Goal: Transaction & Acquisition: Download file/media

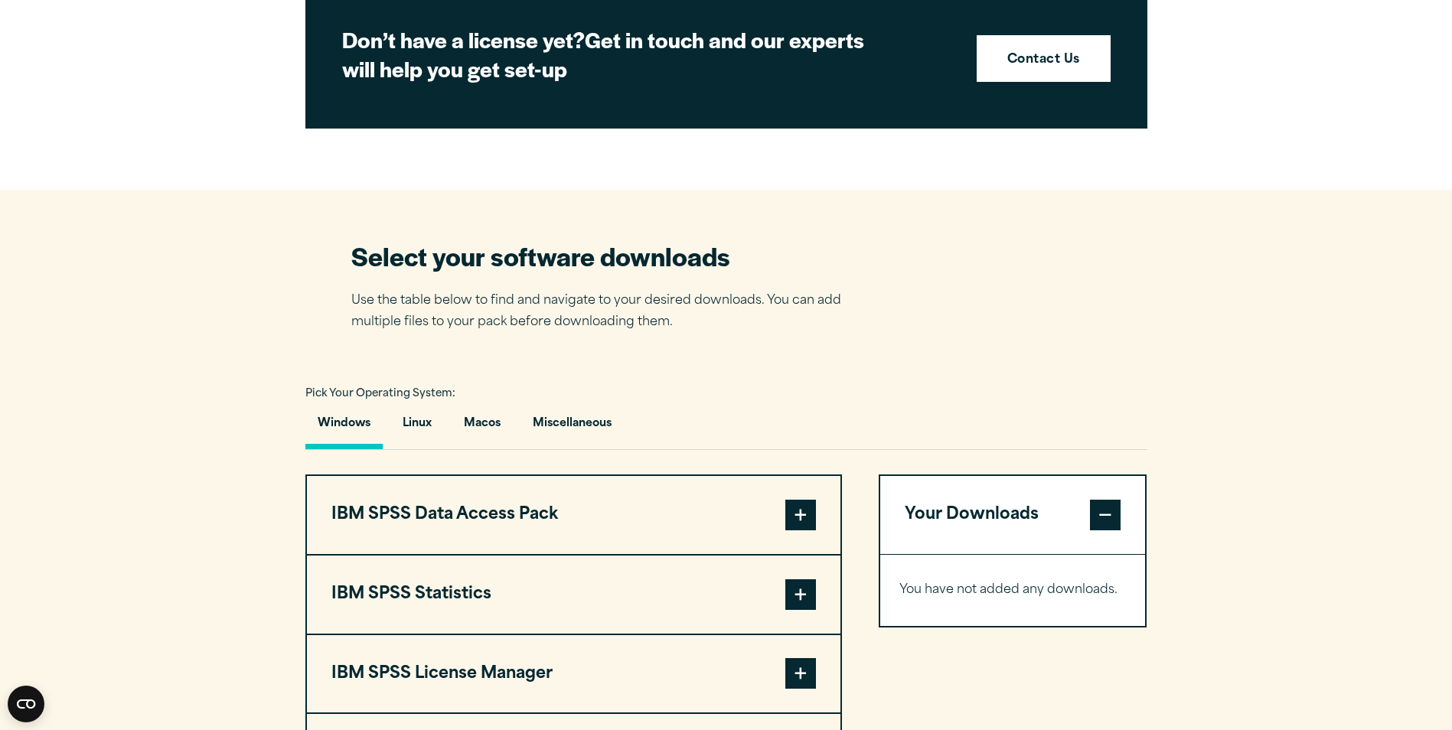
scroll to position [1148, 0]
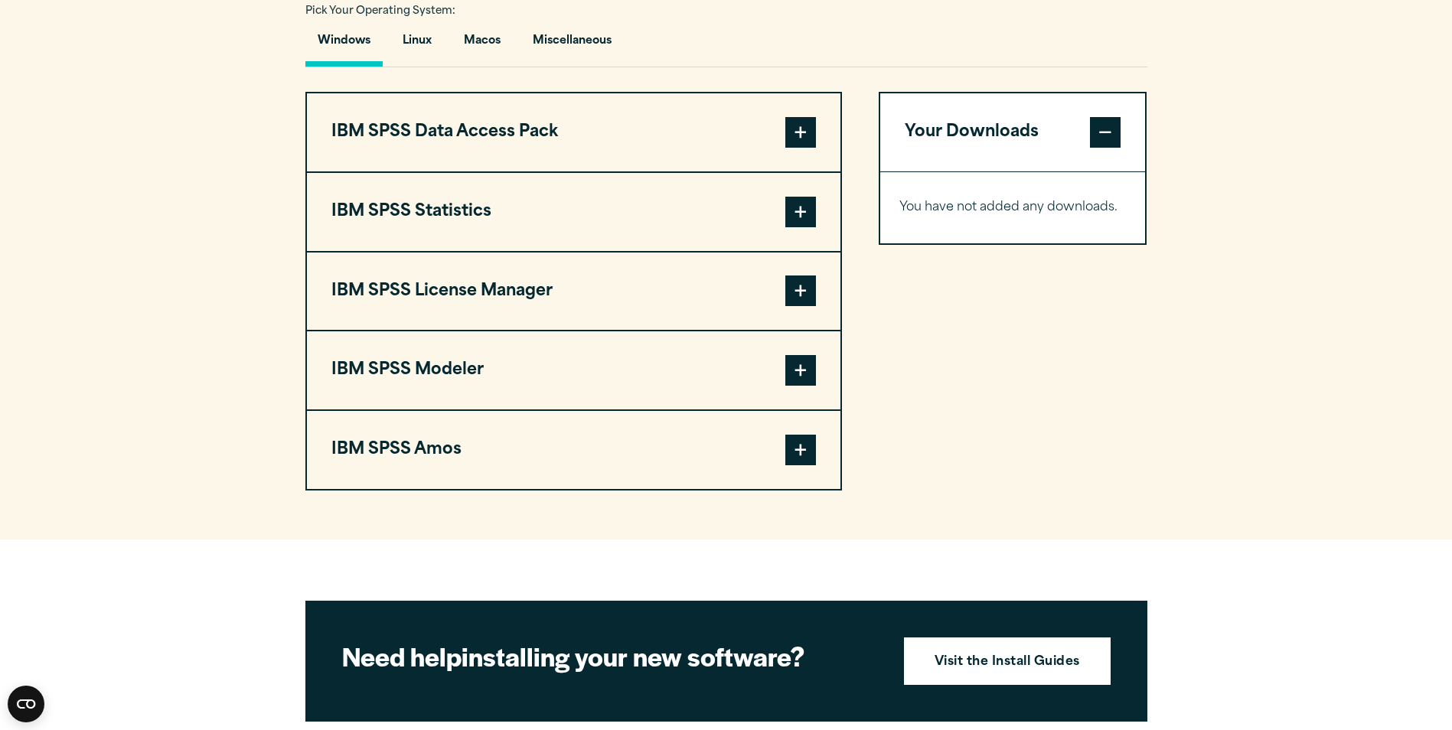
click at [808, 211] on span at bounding box center [800, 212] width 31 height 31
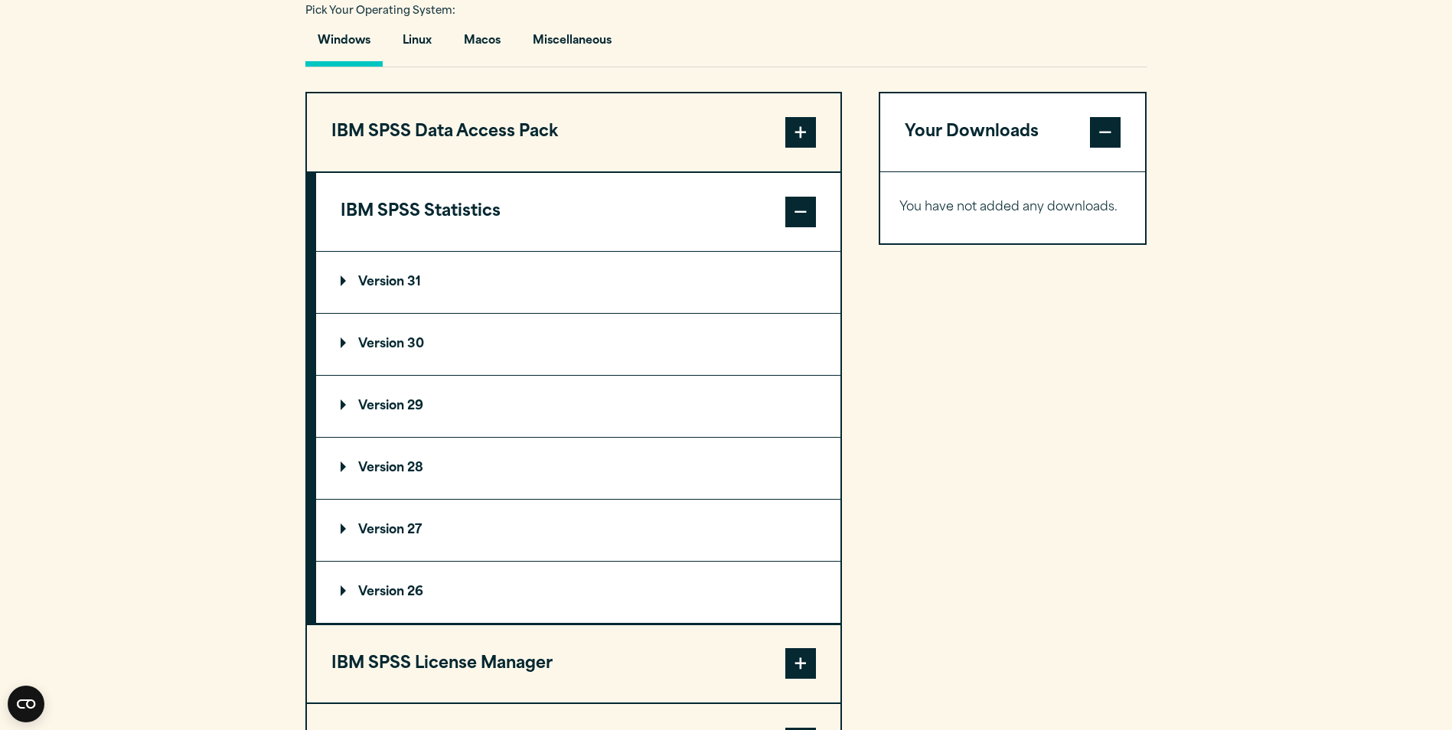
click at [346, 412] on p "Version 29" at bounding box center [382, 406] width 83 height 12
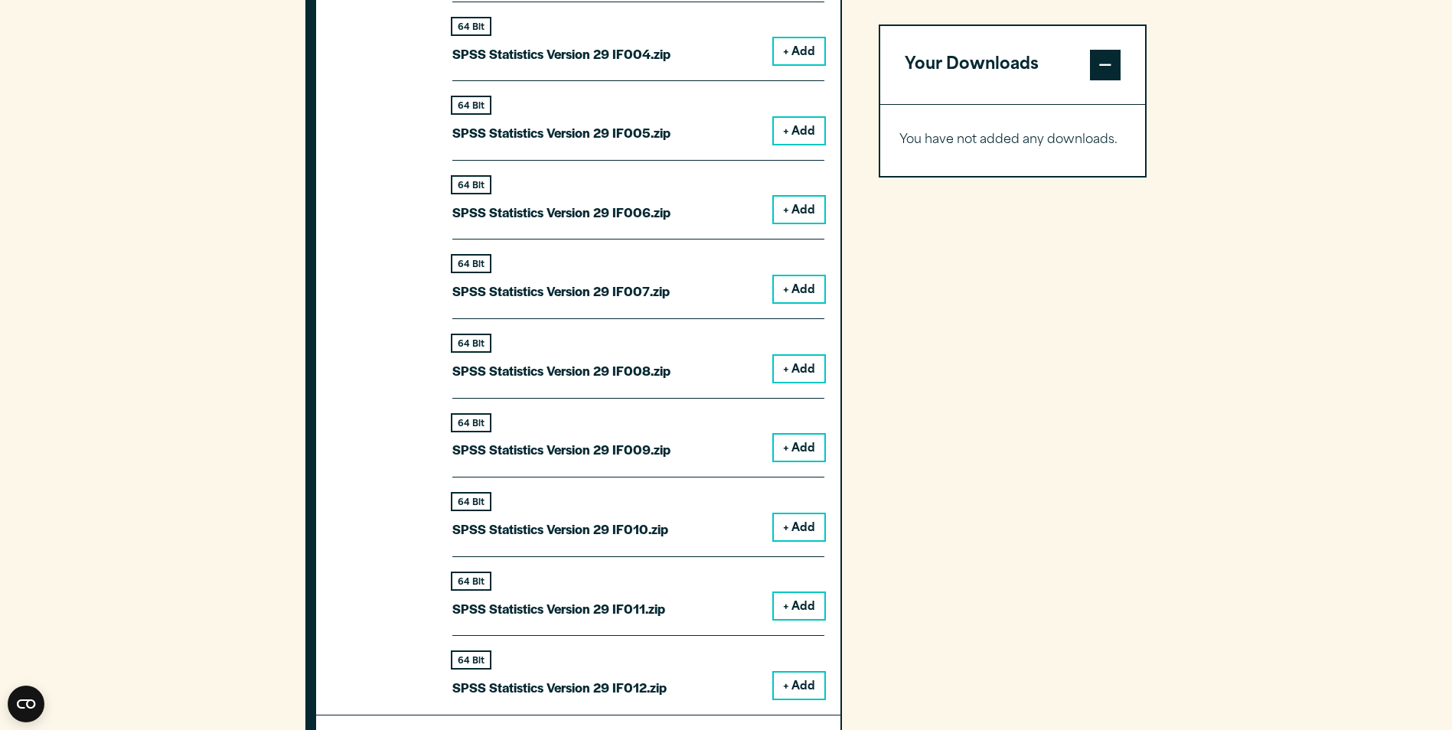
scroll to position [2526, 0]
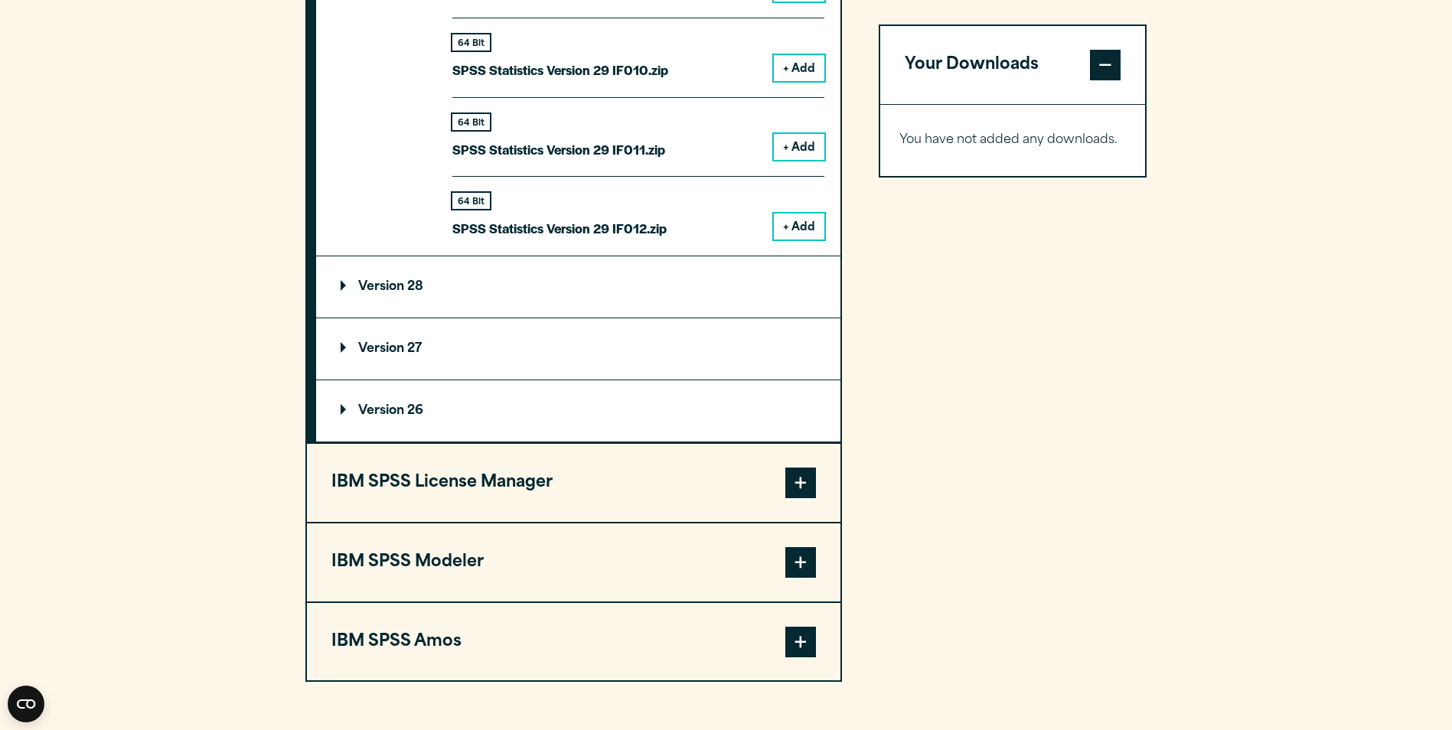
click at [341, 281] on p "Version 28" at bounding box center [382, 287] width 83 height 12
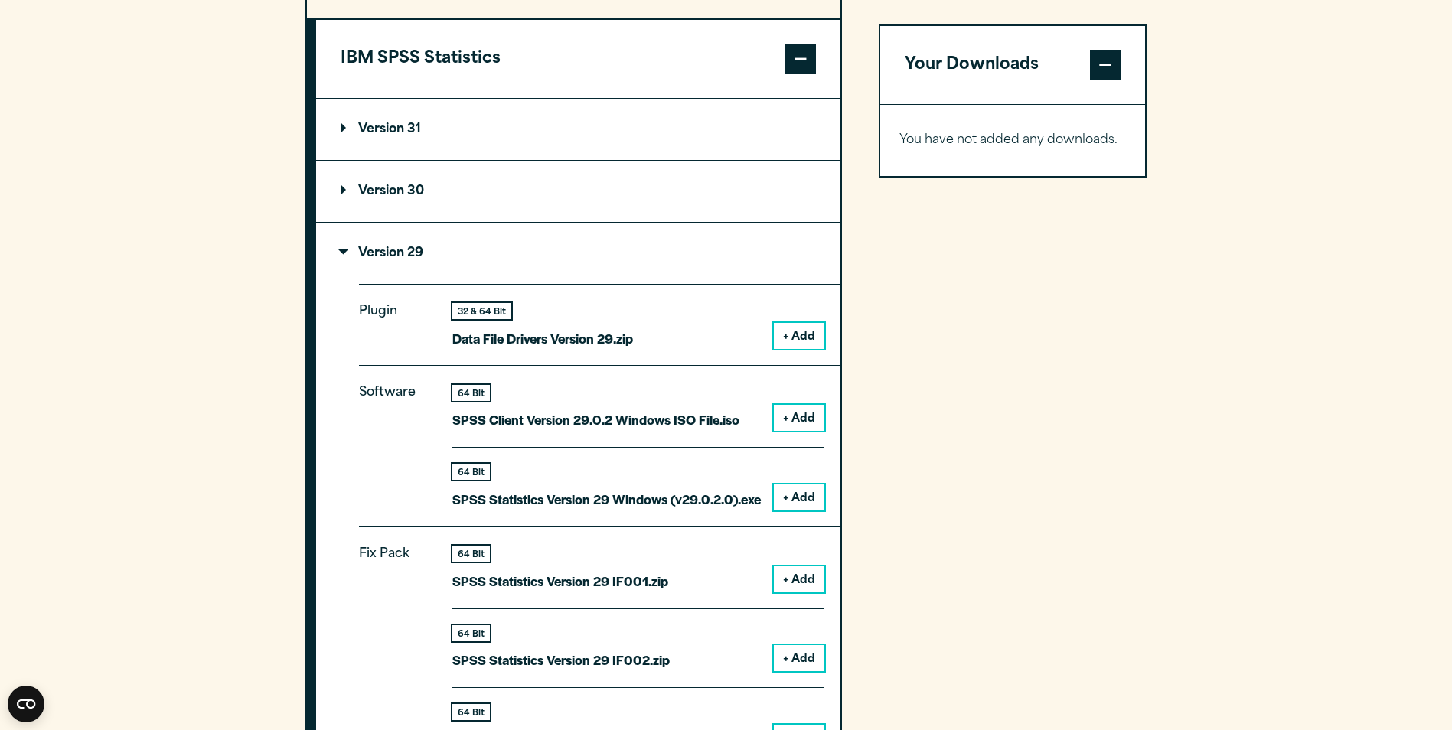
scroll to position [1378, 0]
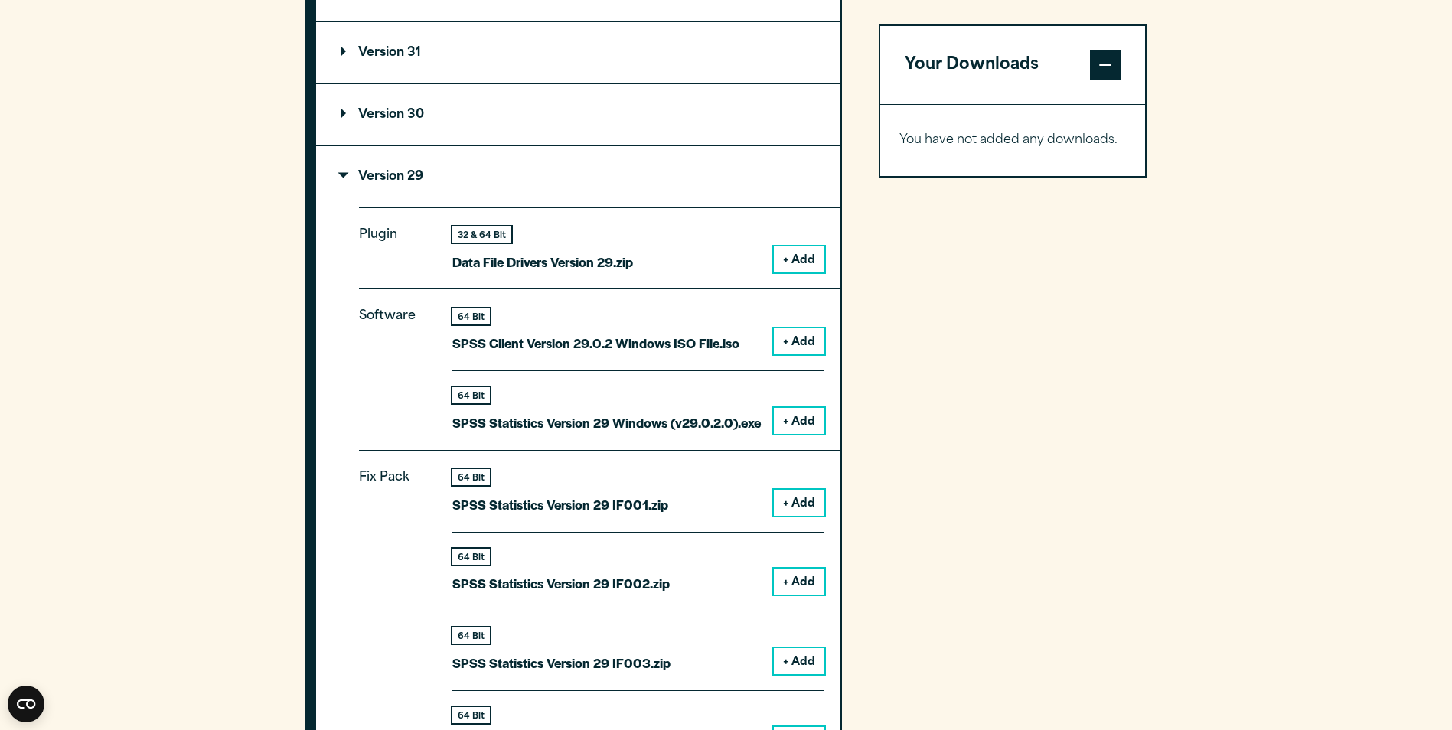
click at [808, 425] on button "+ Add" at bounding box center [799, 421] width 51 height 26
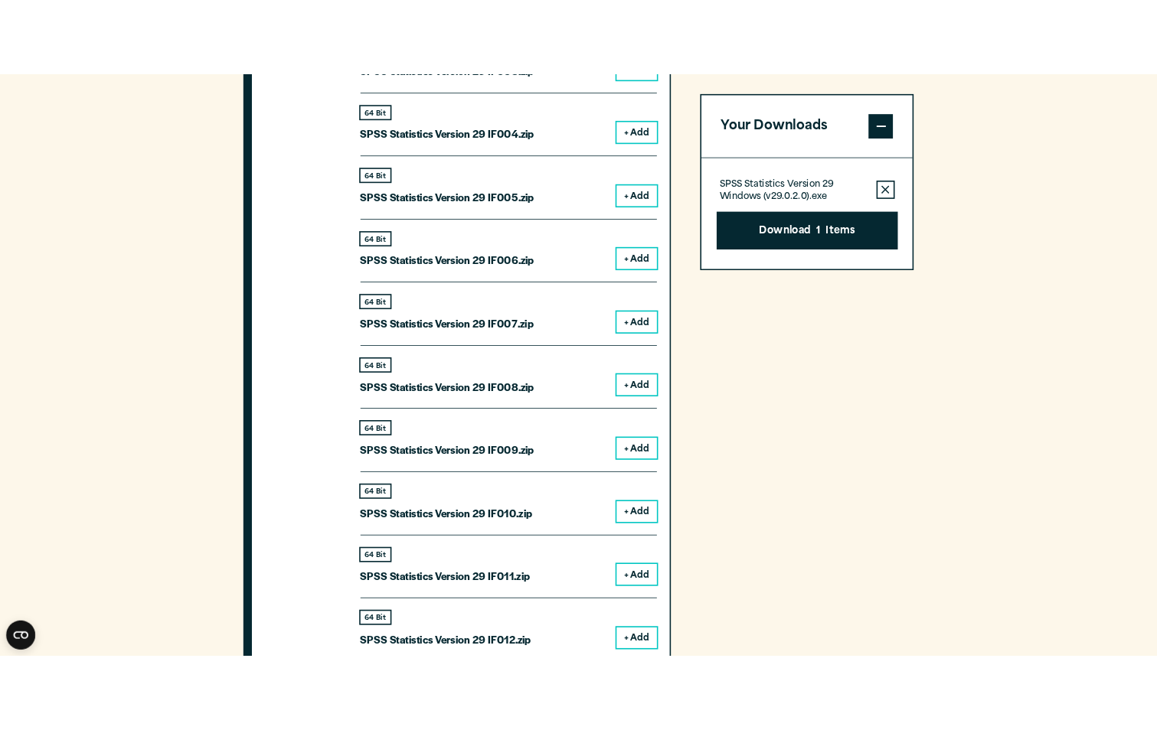
scroll to position [2296, 0]
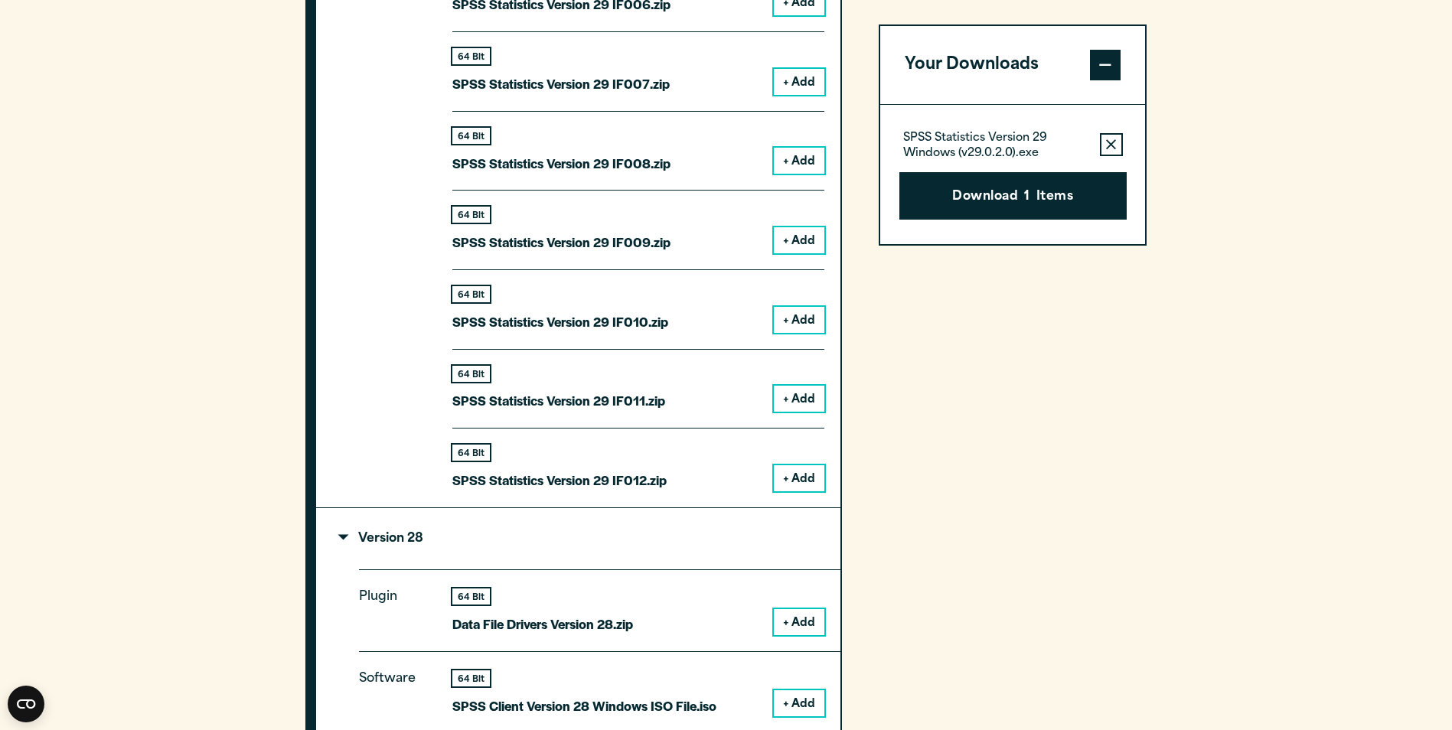
click at [796, 477] on button "+ Add" at bounding box center [799, 478] width 51 height 26
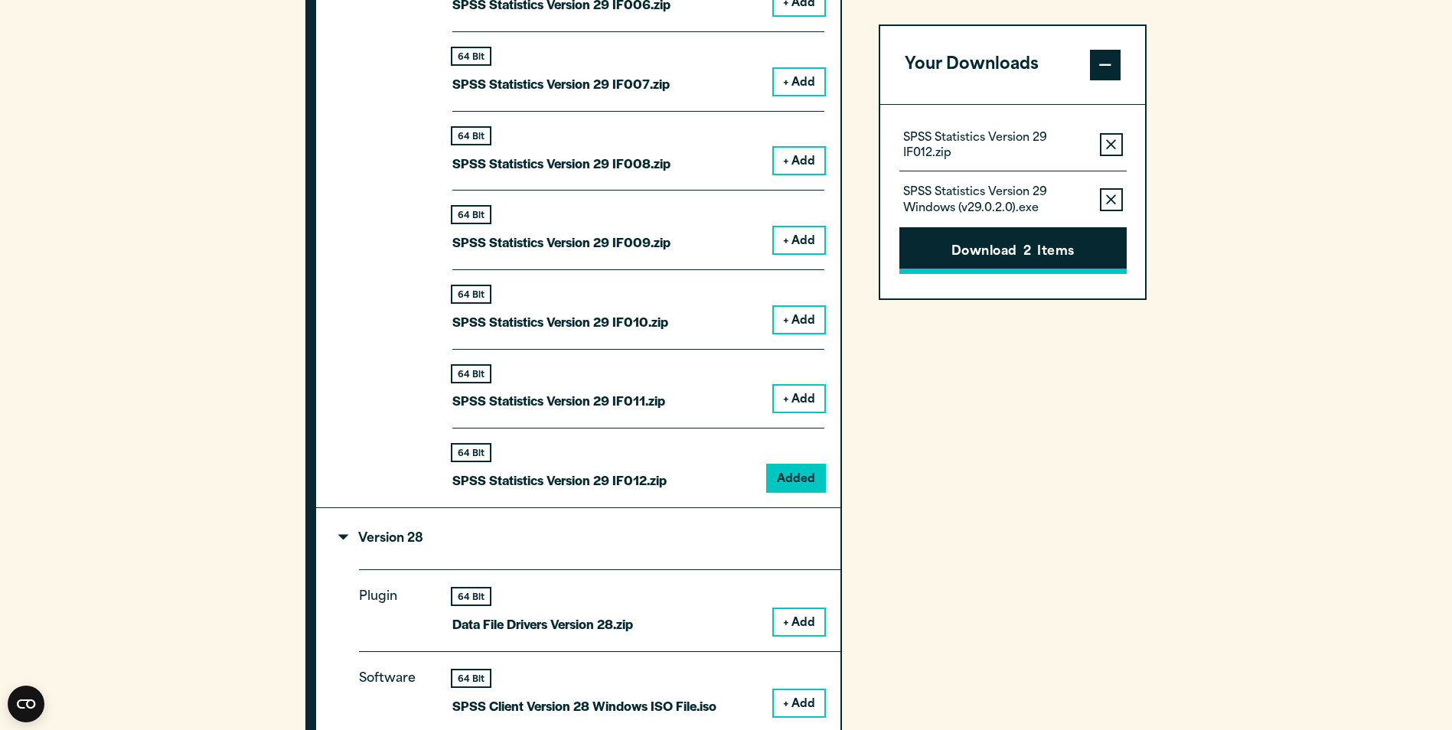
click at [1038, 255] on button "Download 2 Items" at bounding box center [1012, 250] width 227 height 47
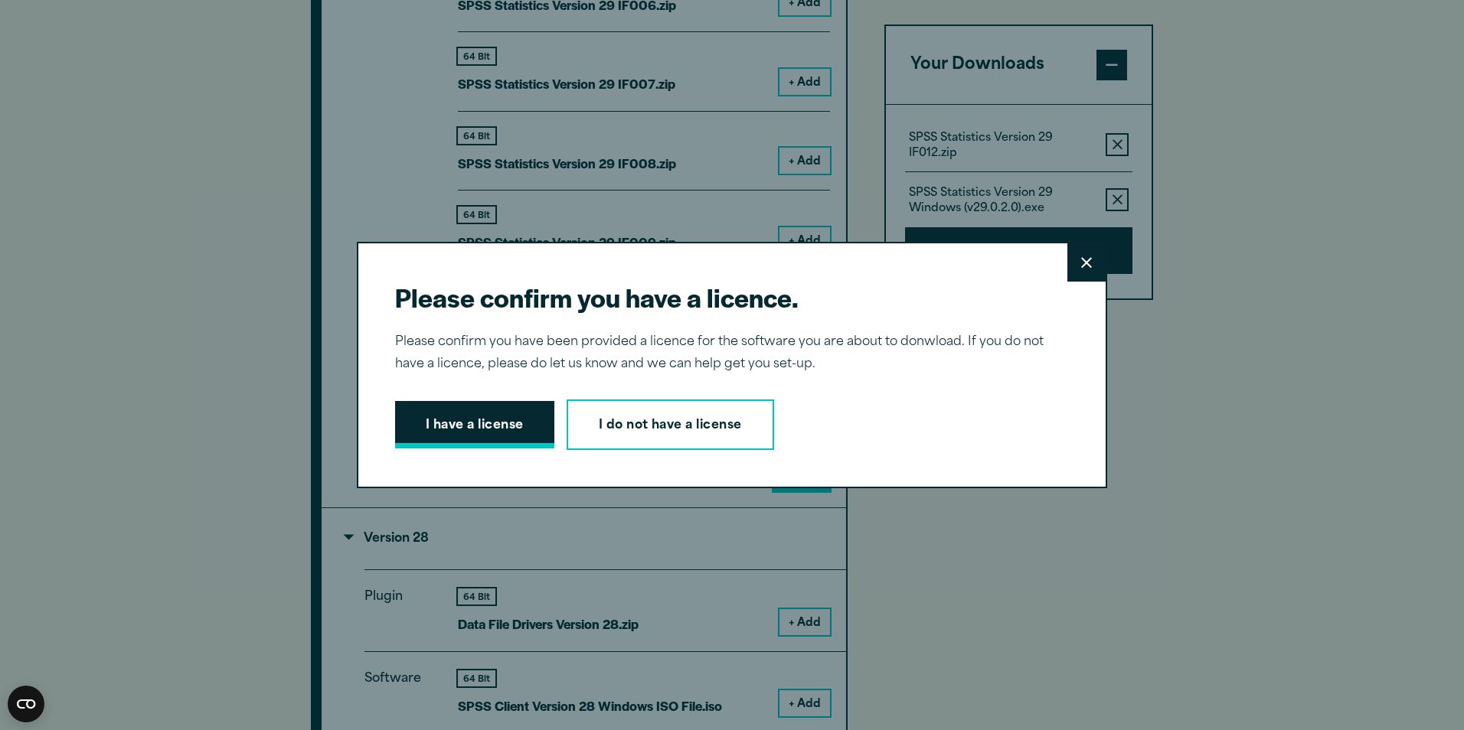
click at [490, 423] on button "I have a license" at bounding box center [474, 424] width 159 height 47
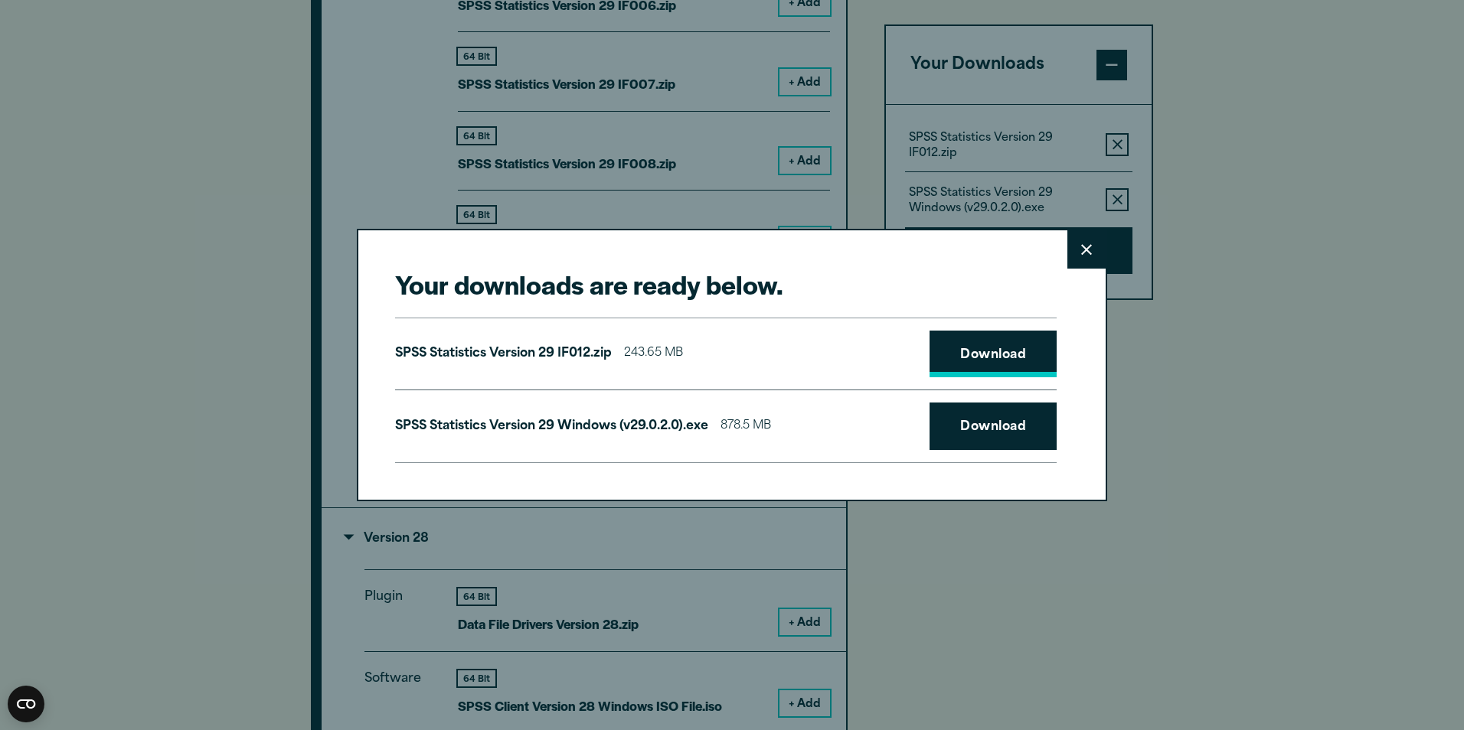
click at [1000, 351] on link "Download" at bounding box center [992, 354] width 127 height 47
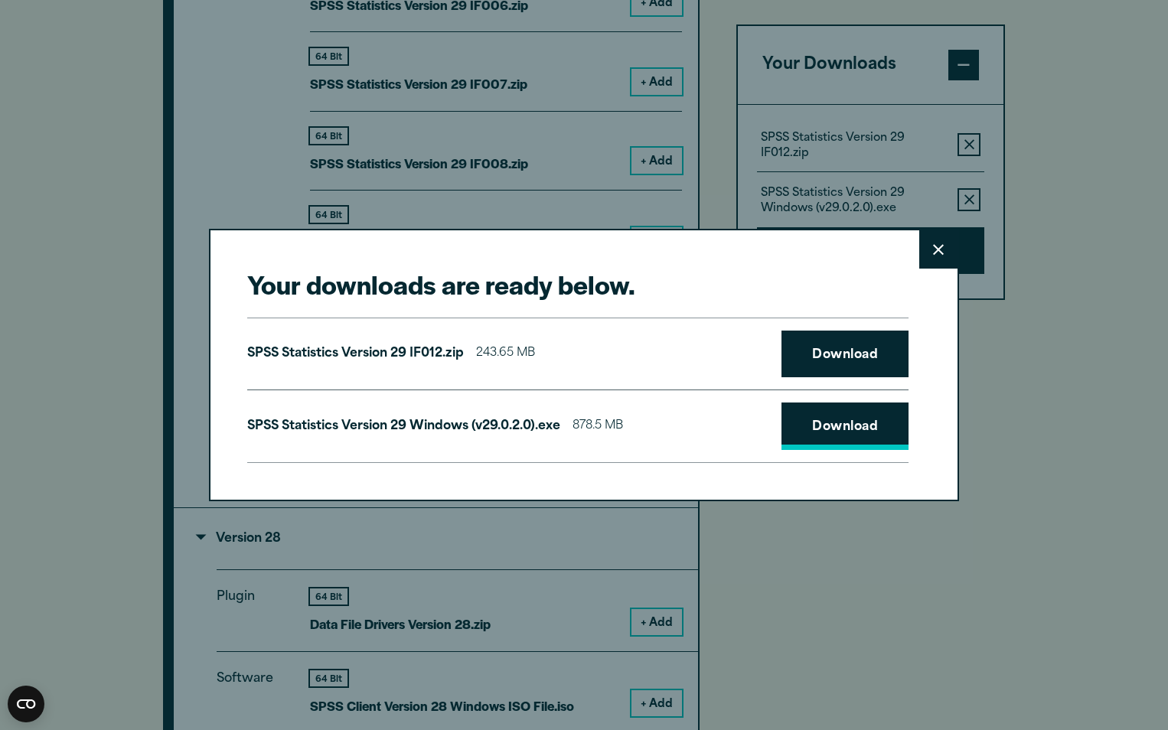
click at [837, 427] on link "Download" at bounding box center [845, 426] width 127 height 47
click at [933, 253] on icon at bounding box center [938, 249] width 11 height 11
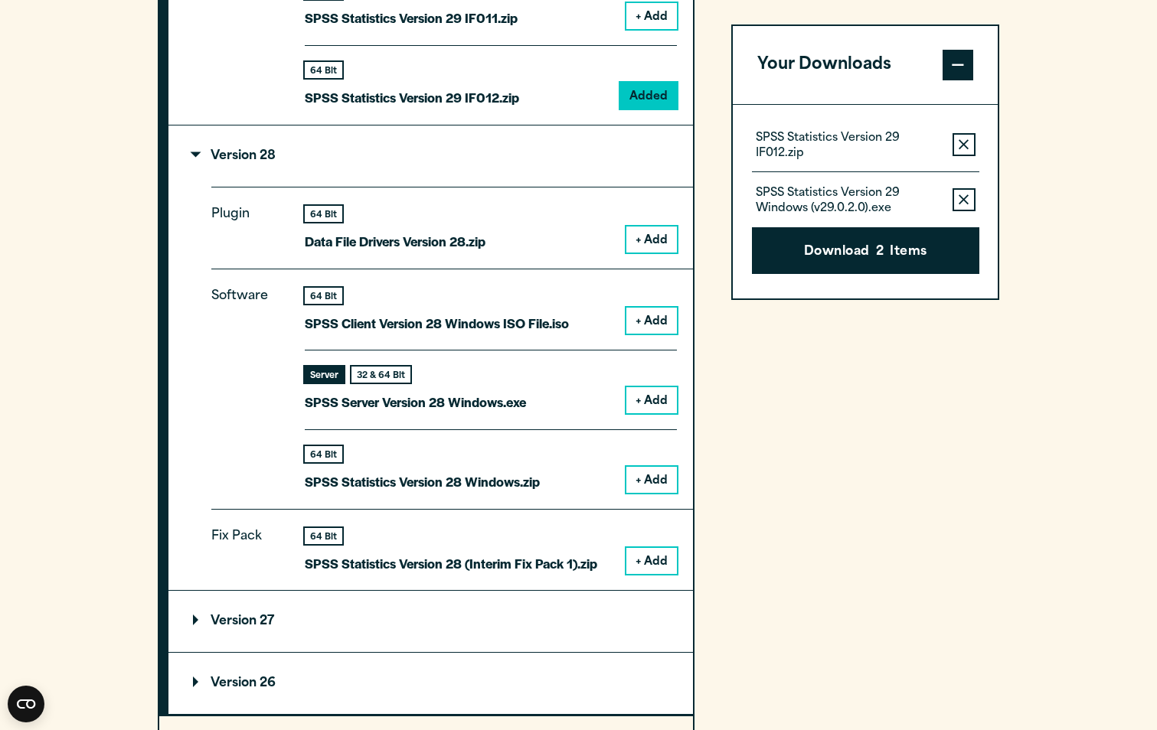
scroll to position [2756, 0]
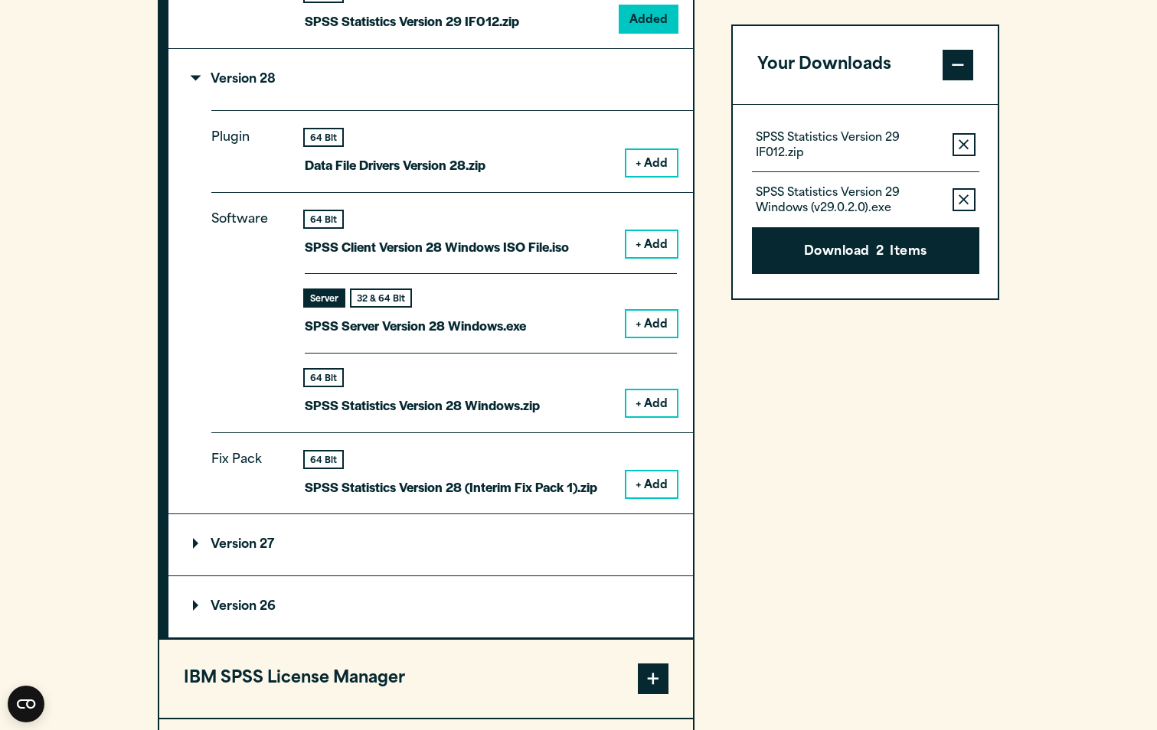
click at [651, 488] on button "+ Add" at bounding box center [651, 485] width 51 height 26
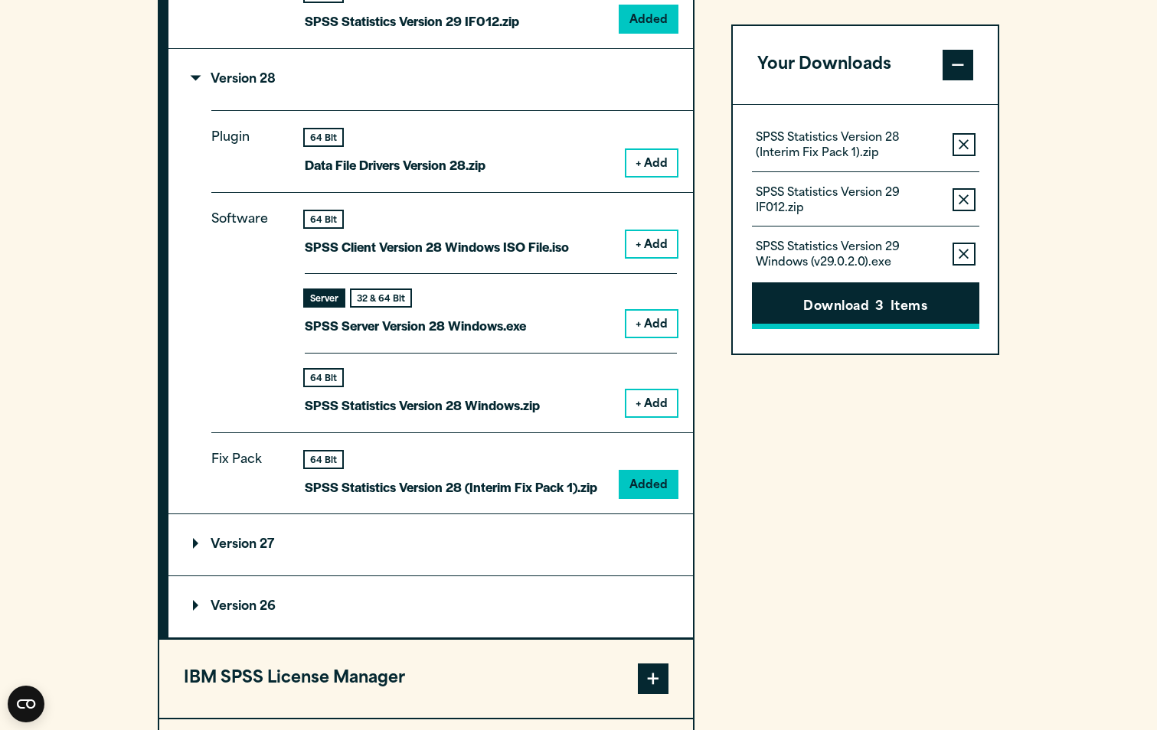
click at [898, 302] on button "Download 3 Items" at bounding box center [865, 305] width 227 height 47
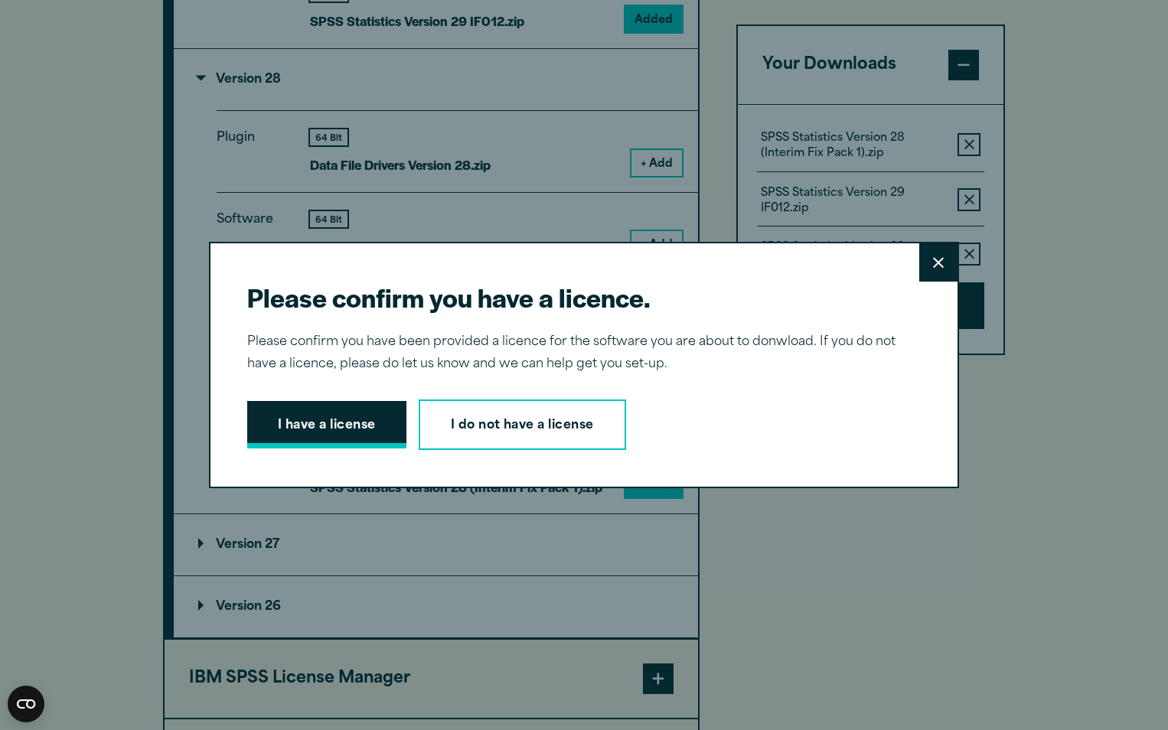
click at [302, 425] on button "I have a license" at bounding box center [326, 424] width 159 height 47
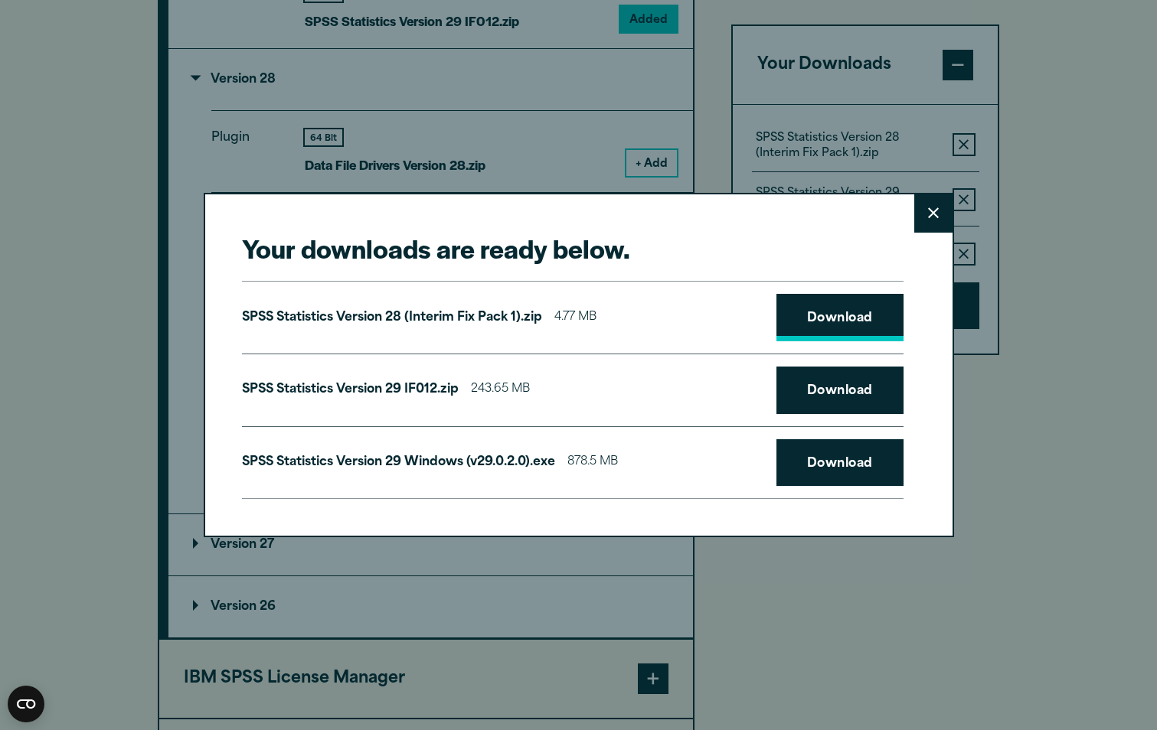
click at [835, 325] on link "Download" at bounding box center [839, 317] width 127 height 47
click at [938, 217] on icon at bounding box center [933, 213] width 11 height 11
